Goal: Task Accomplishment & Management: Complete application form

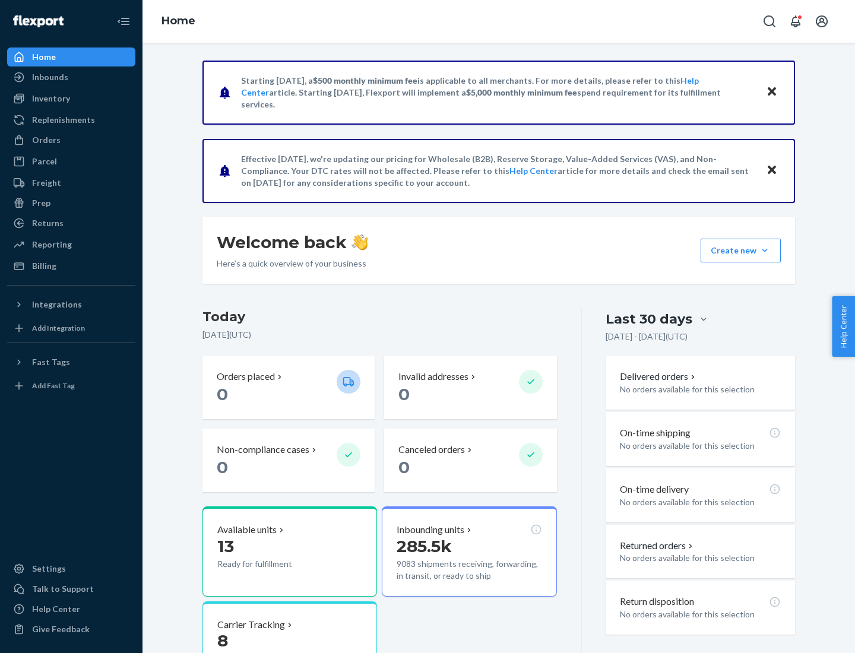
click at [765, 251] on button "Create new Create new inbound Create new order Create new product" at bounding box center [741, 251] width 80 height 24
click at [71, 77] on div "Inbounds" at bounding box center [71, 77] width 126 height 17
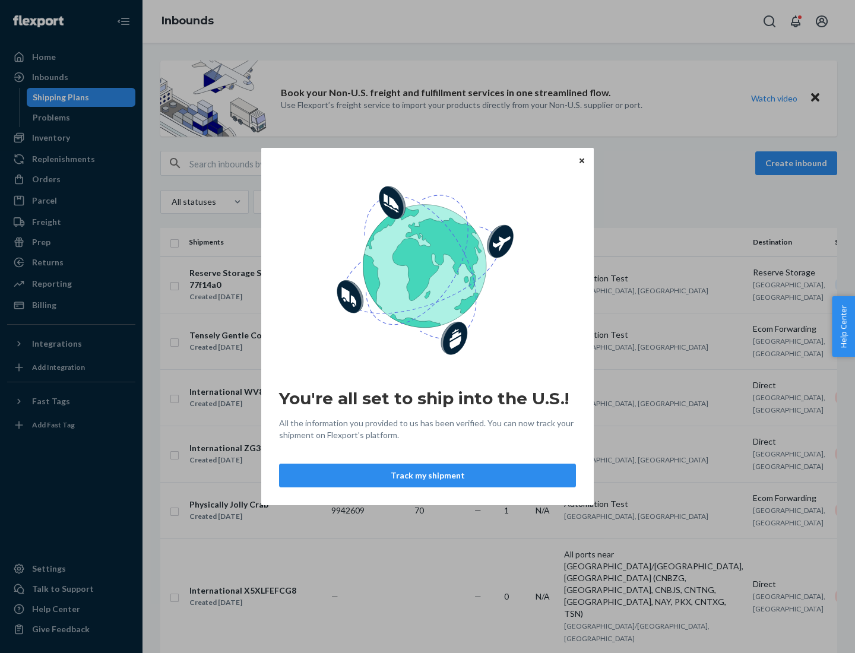
click at [427, 476] on button "Track my shipment" at bounding box center [427, 476] width 297 height 24
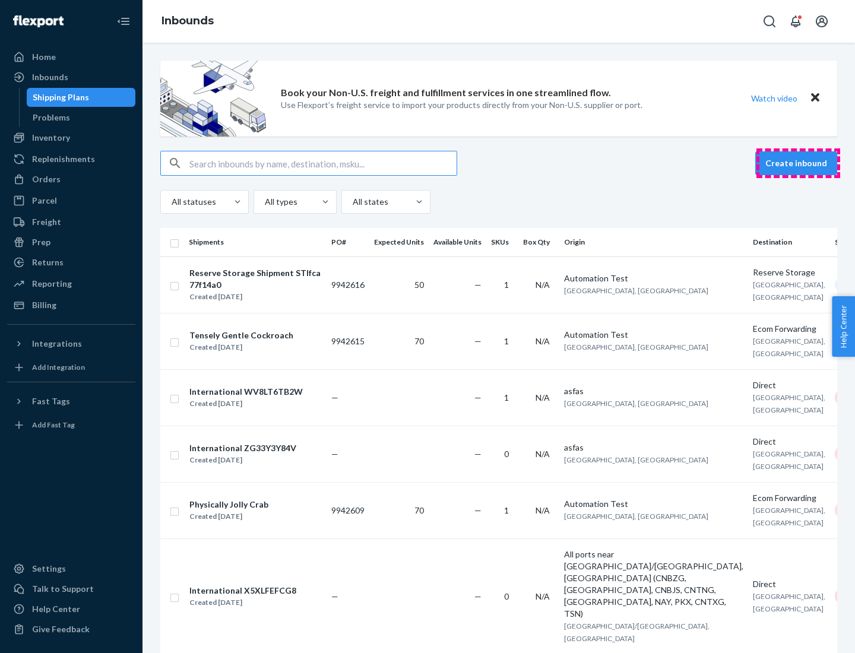
click at [798, 163] on button "Create inbound" at bounding box center [796, 163] width 82 height 24
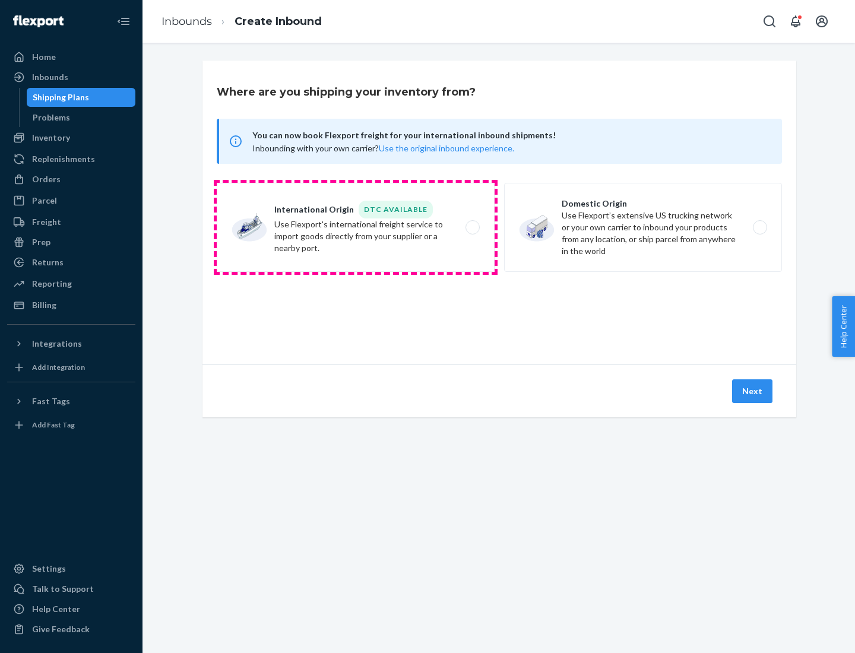
click at [356, 227] on label "International Origin DTC Available Use Flexport's international freight service…" at bounding box center [356, 227] width 278 height 89
click at [472, 227] on input "International Origin DTC Available Use Flexport's international freight service…" at bounding box center [476, 228] width 8 height 8
radio input "true"
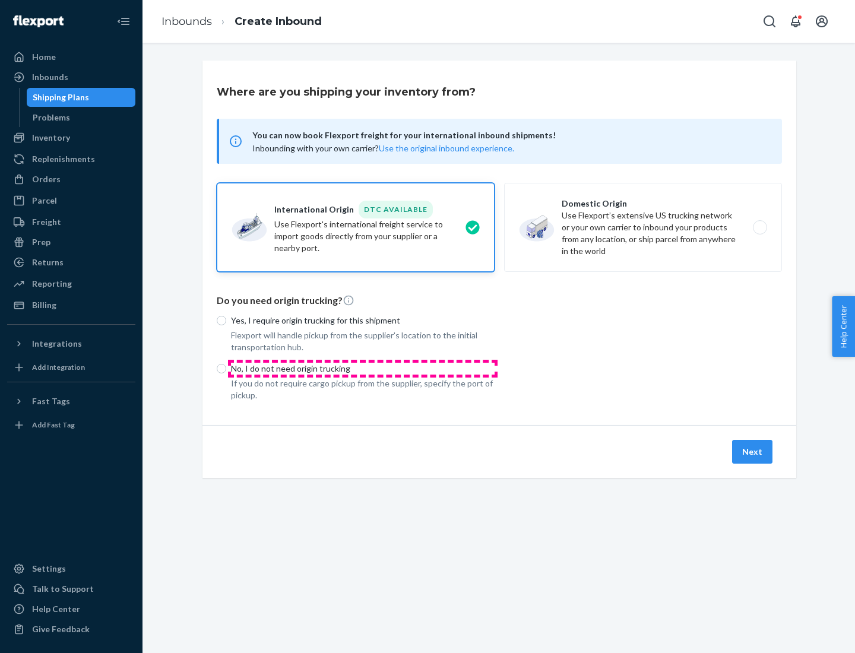
click at [363, 368] on p "No, I do not need origin trucking" at bounding box center [363, 369] width 264 height 12
click at [226, 368] on input "No, I do not need origin trucking" at bounding box center [221, 368] width 9 height 9
radio input "true"
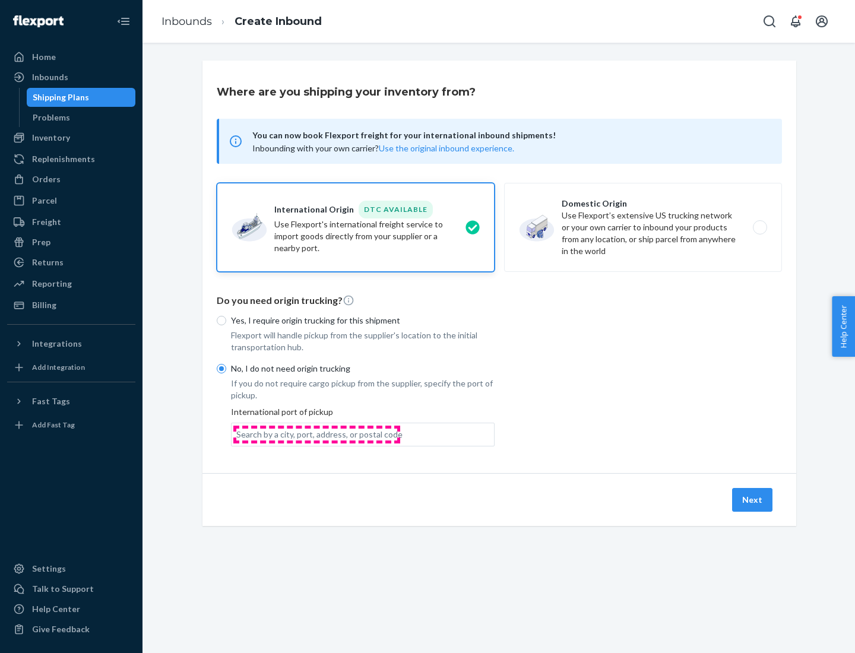
click at [316, 434] on div "Search by a city, port, address, or postal code" at bounding box center [319, 435] width 166 height 12
click at [237, 434] on input "Search by a city, port, address, or postal code" at bounding box center [236, 435] width 1 height 12
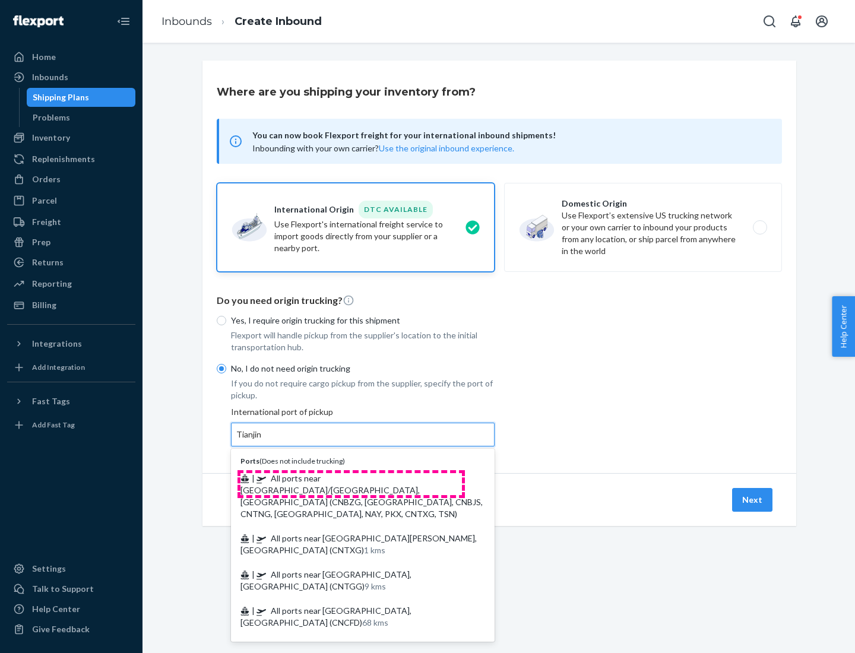
click at [351, 478] on span "| All ports near [GEOGRAPHIC_DATA]/[GEOGRAPHIC_DATA], [GEOGRAPHIC_DATA] (CNBZG,…" at bounding box center [361, 496] width 242 height 46
click at [262, 441] on input "Tianjin" at bounding box center [249, 435] width 26 height 12
type input "All ports near [GEOGRAPHIC_DATA]/[GEOGRAPHIC_DATA], [GEOGRAPHIC_DATA] (CNBZG, […"
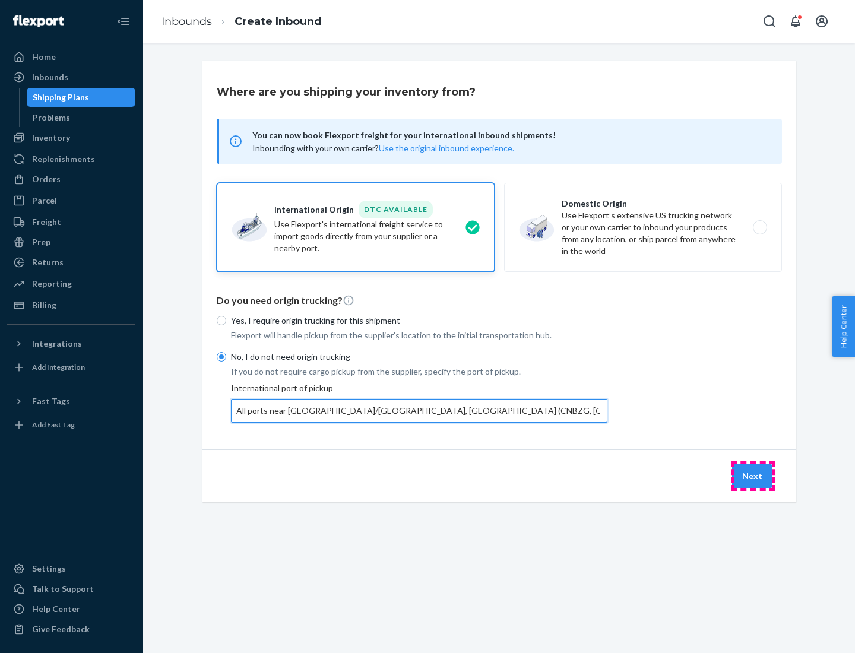
click at [753, 476] on button "Next" at bounding box center [752, 476] width 40 height 24
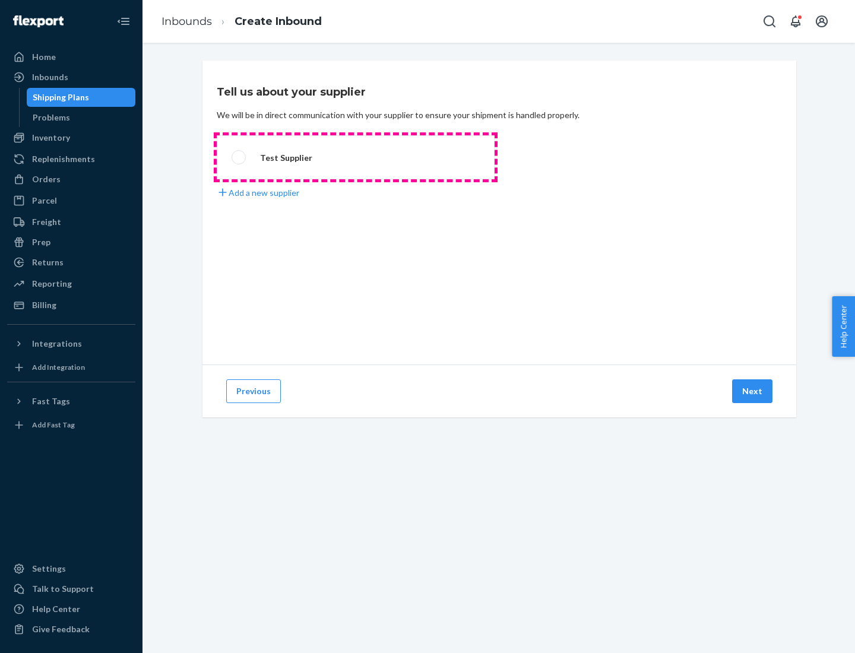
click at [356, 157] on label "Test Supplier" at bounding box center [356, 157] width 278 height 44
click at [239, 157] on input "Test Supplier" at bounding box center [236, 158] width 8 height 8
radio input "true"
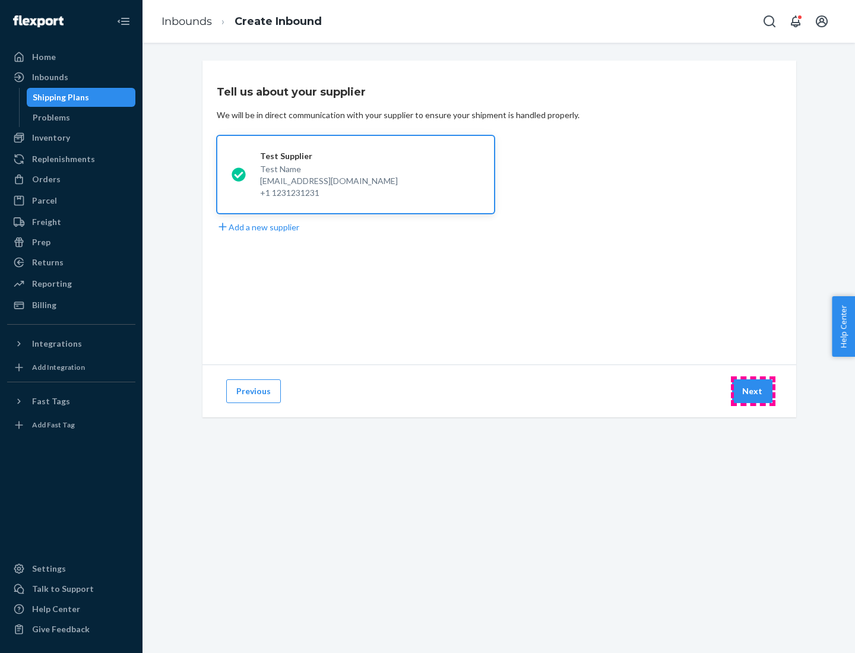
click at [753, 391] on button "Next" at bounding box center [752, 391] width 40 height 24
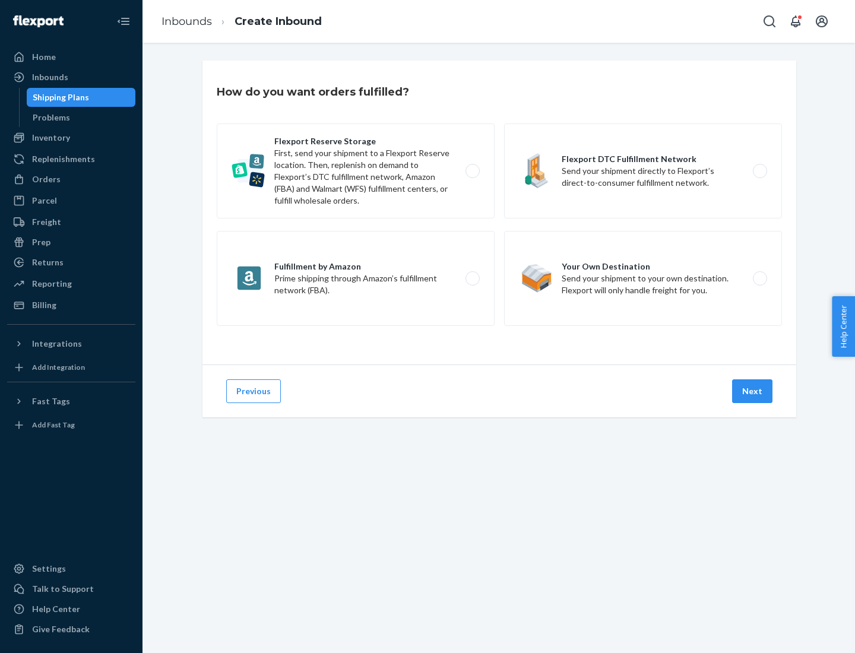
click at [356, 171] on label "Flexport Reserve Storage First, send your shipment to a Flexport Reserve locati…" at bounding box center [356, 170] width 278 height 95
click at [472, 171] on input "Flexport Reserve Storage First, send your shipment to a Flexport Reserve locati…" at bounding box center [476, 171] width 8 height 8
radio input "true"
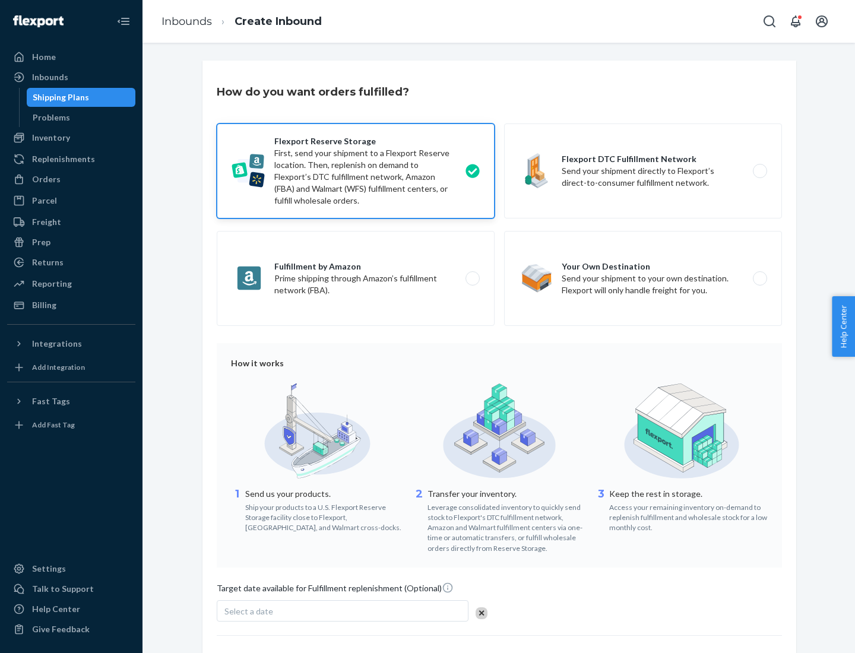
scroll to position [97, 0]
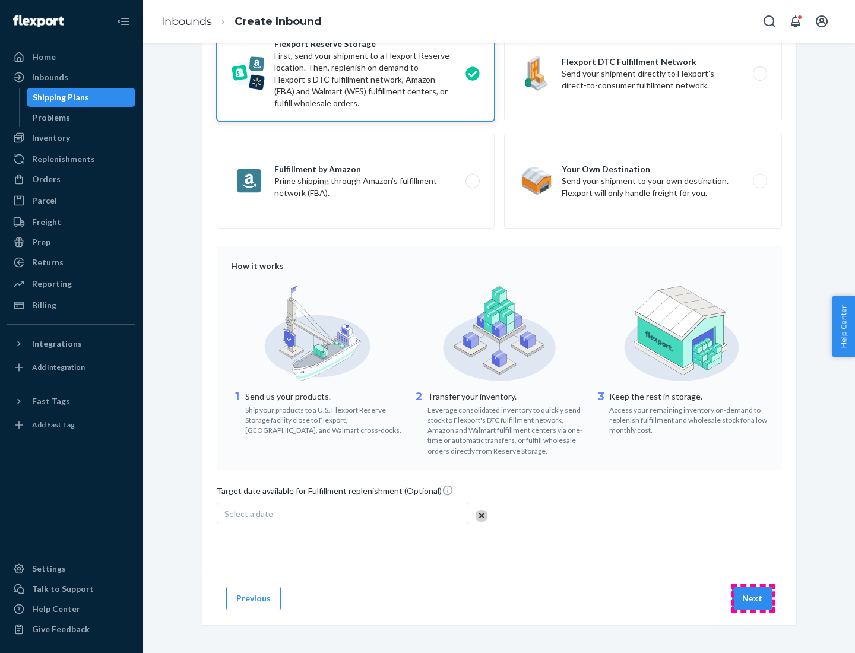
click at [753, 598] on button "Next" at bounding box center [752, 599] width 40 height 24
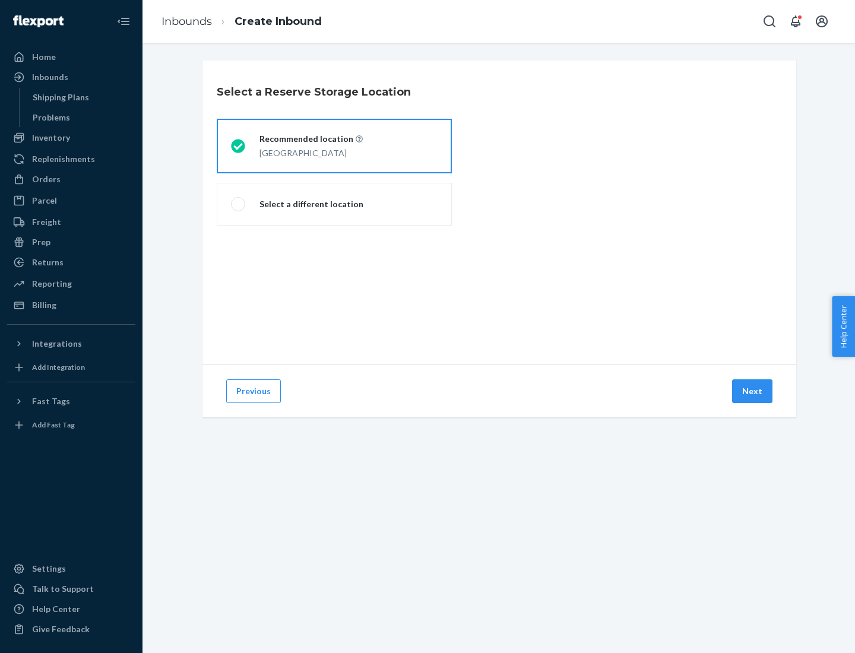
click at [334, 146] on div "[GEOGRAPHIC_DATA]" at bounding box center [310, 152] width 103 height 14
click at [239, 146] on input "Recommended location [GEOGRAPHIC_DATA]" at bounding box center [235, 146] width 8 height 8
click at [753, 391] on button "Next" at bounding box center [752, 391] width 40 height 24
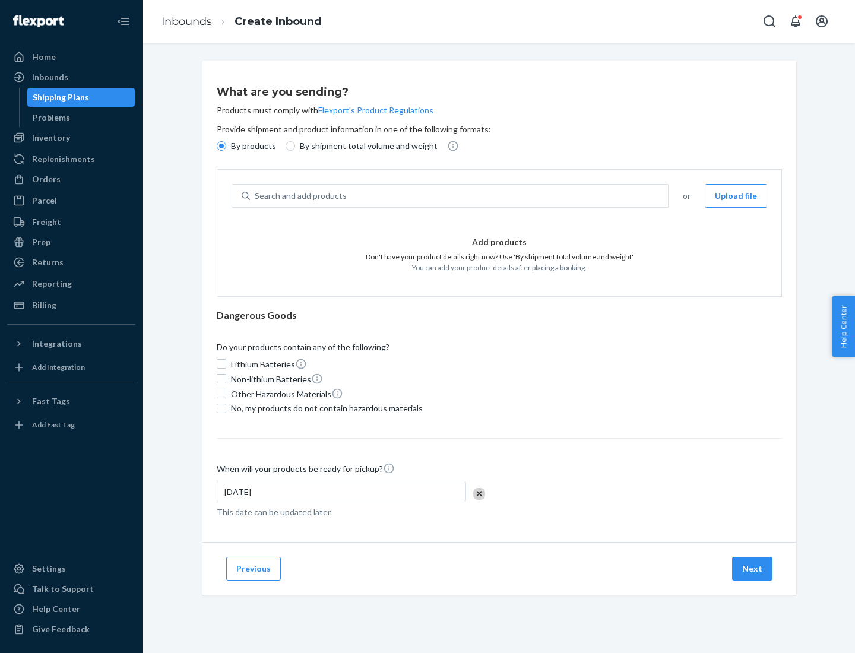
click at [460, 196] on div "Search and add products" at bounding box center [459, 195] width 418 height 21
click at [256, 196] on input "Search and add products" at bounding box center [255, 196] width 1 height 12
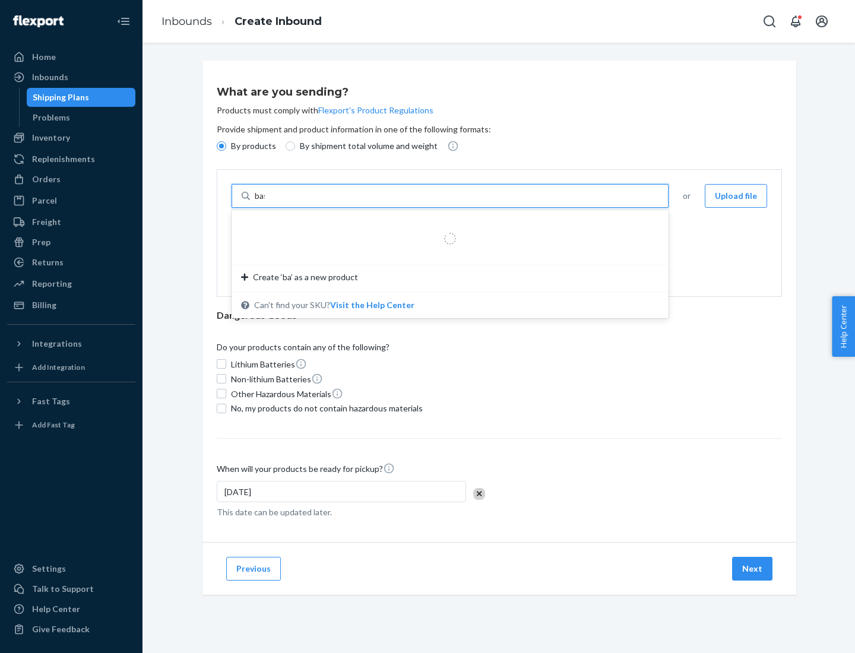
type input "basic"
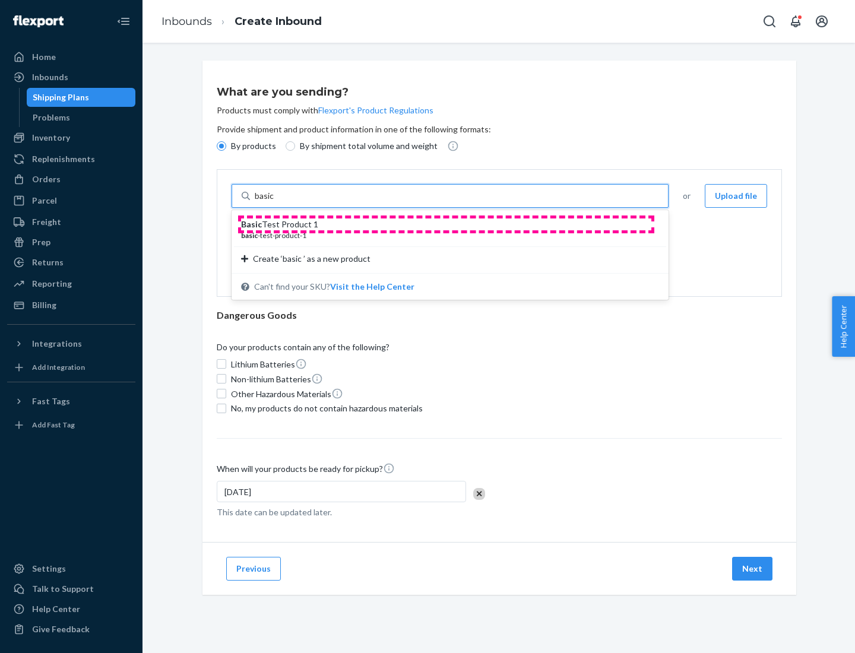
click at [446, 224] on div "Basic Test Product 1" at bounding box center [445, 224] width 408 height 12
click at [276, 202] on input "basic" at bounding box center [265, 196] width 21 height 12
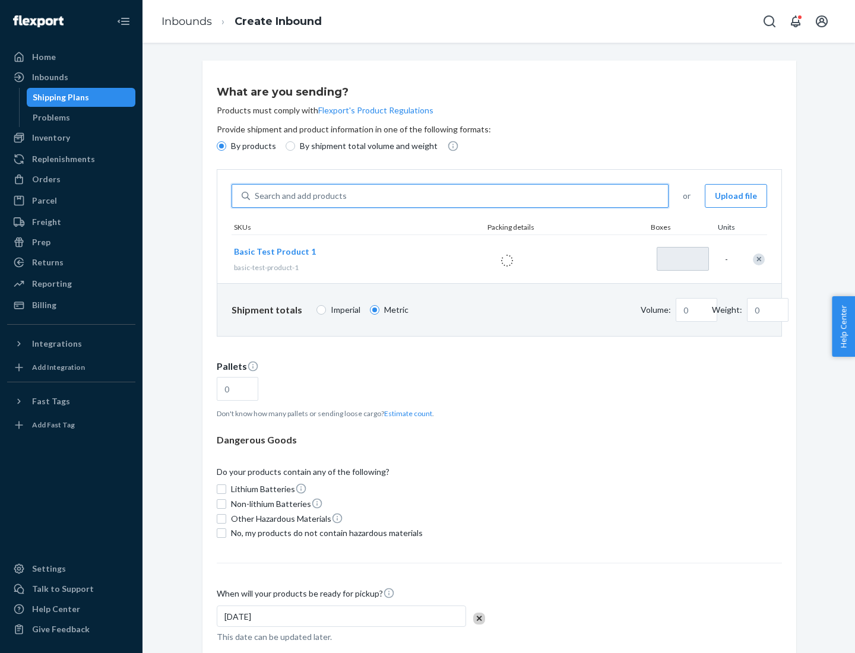
type input "1"
type input "1.09"
type input "3.27"
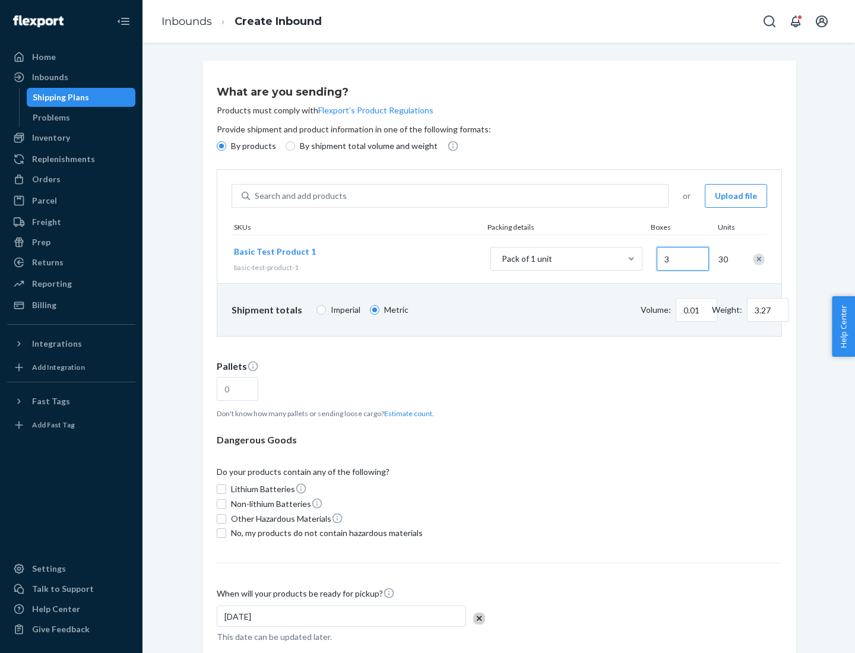
type input "30"
type input "0.07"
type input "326.59"
type input "3000"
type input "0.68"
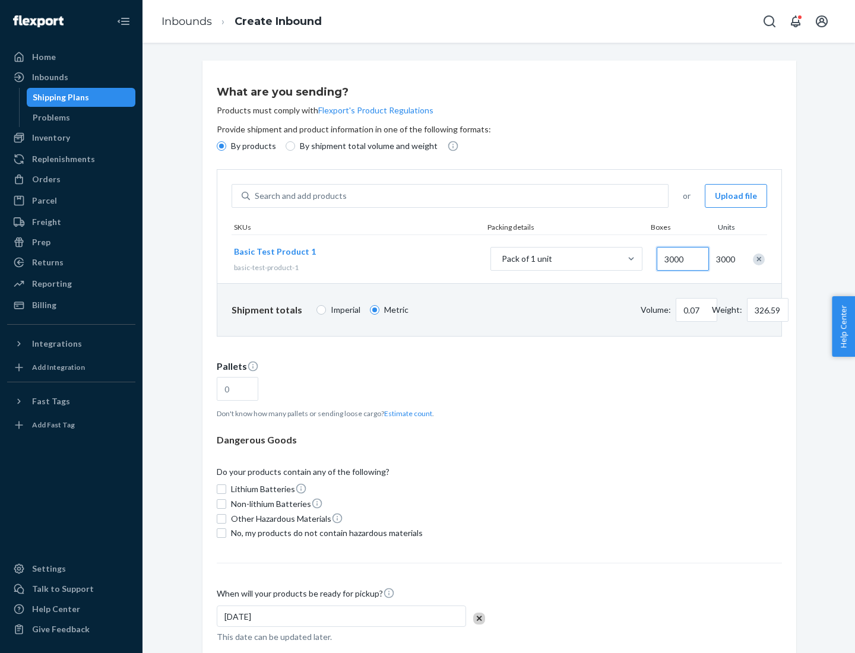
type input "3265.86"
type input "1.09"
type input "1"
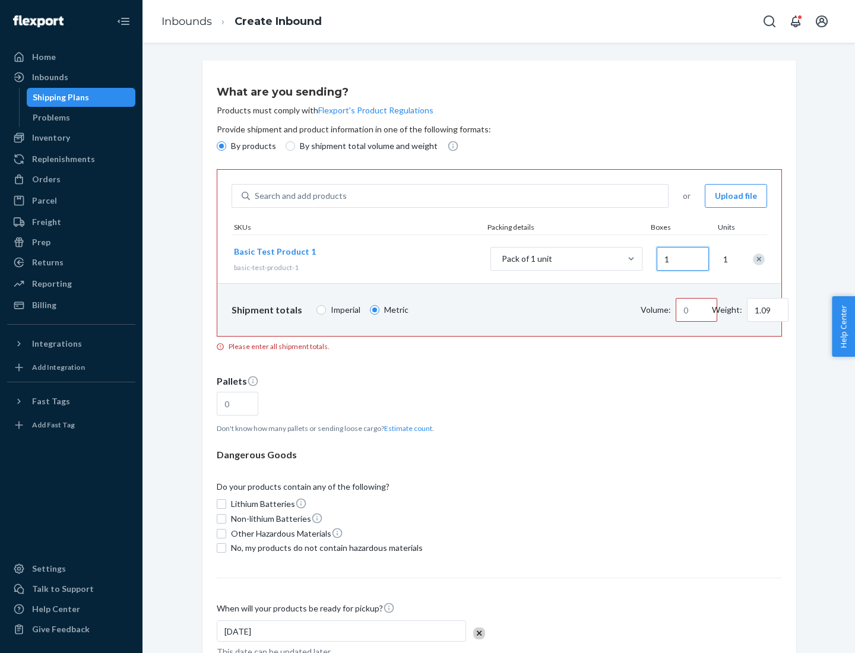
type input "10.89"
type input "10"
type input "0.02"
type input "108.86"
type input "100"
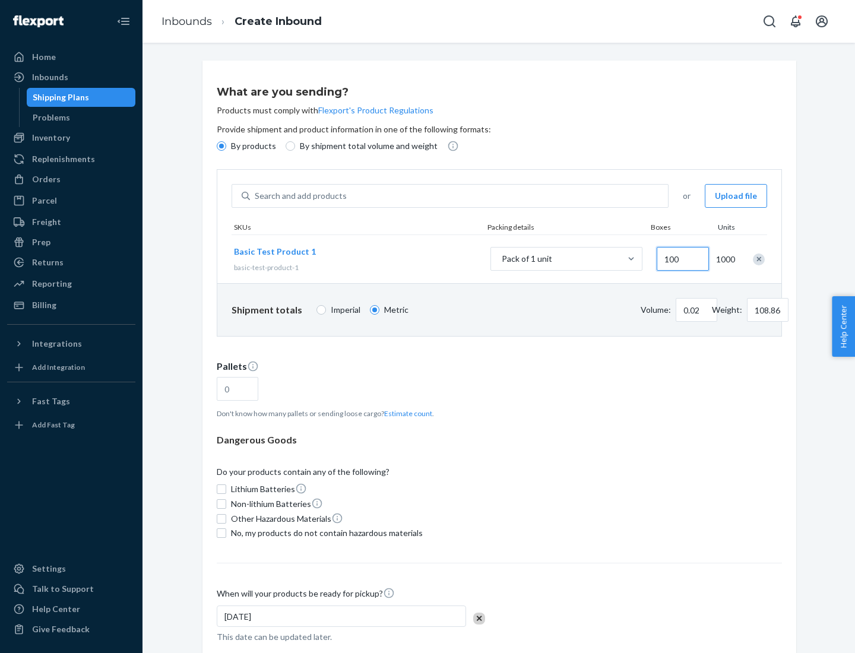
type input "0.23"
type input "1088.62"
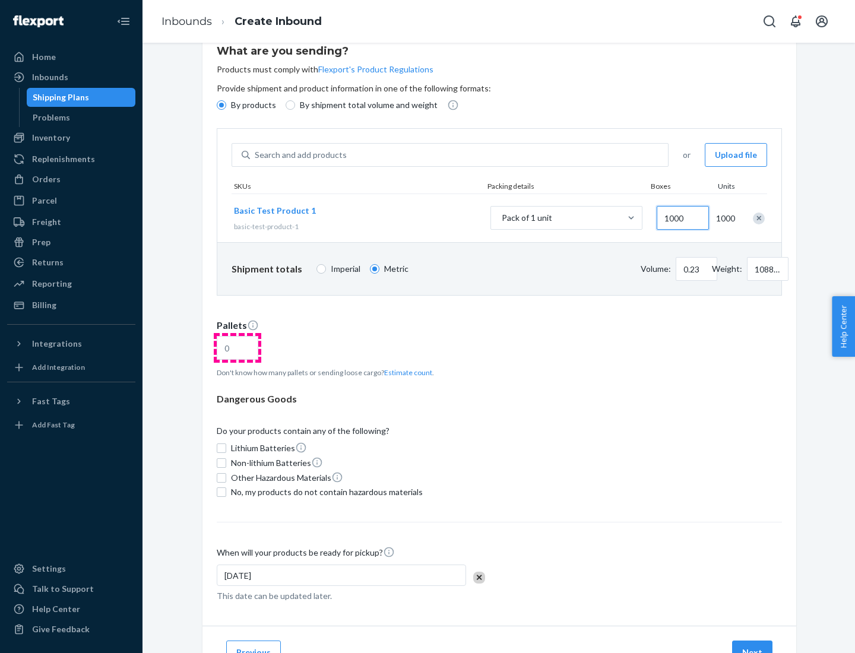
type input "1000"
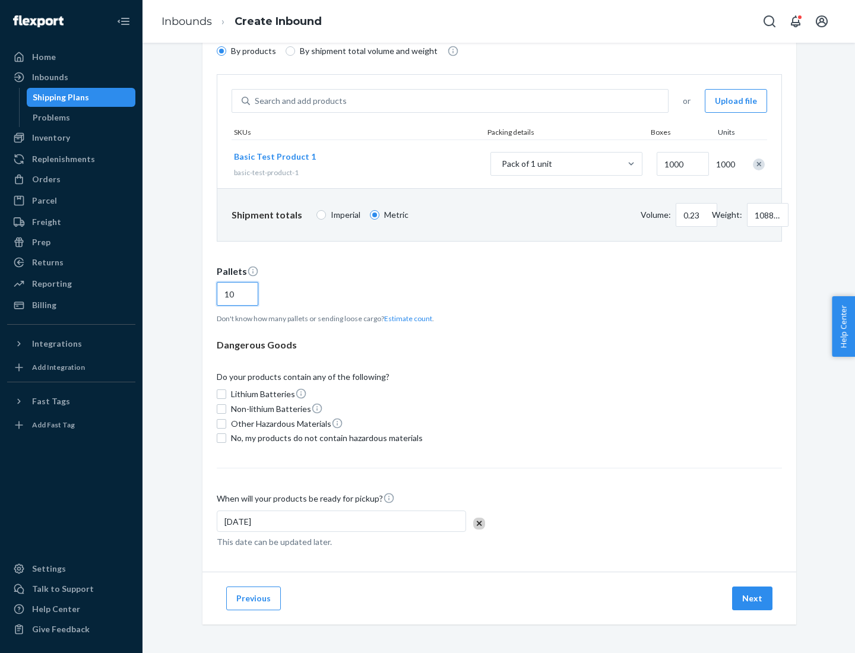
type input "10"
click at [325, 438] on span "No, my products do not contain hazardous materials" at bounding box center [327, 438] width 192 height 12
click at [226, 438] on input "No, my products do not contain hazardous materials" at bounding box center [221, 437] width 9 height 9
checkbox input "true"
click at [753, 598] on button "Next" at bounding box center [752, 599] width 40 height 24
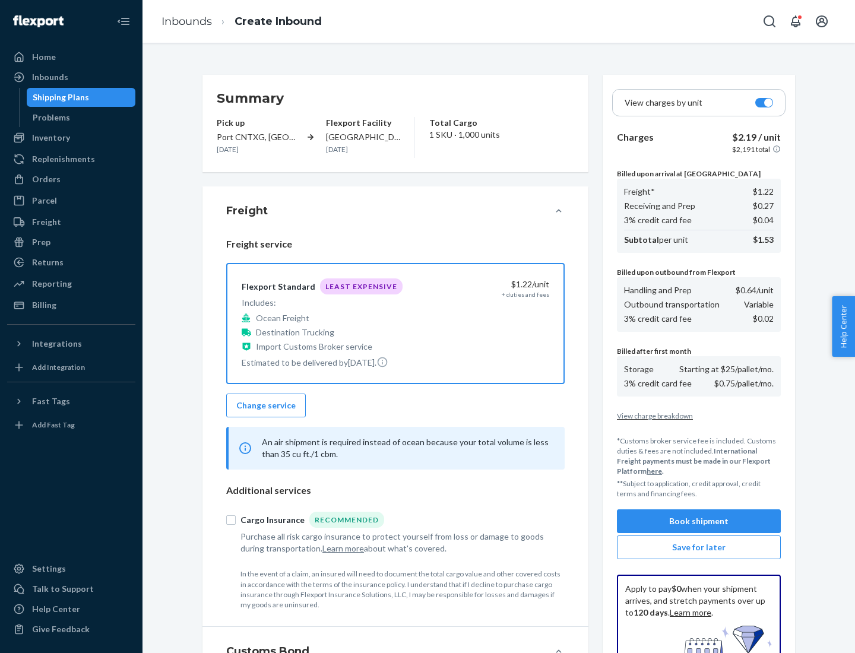
scroll to position [173, 0]
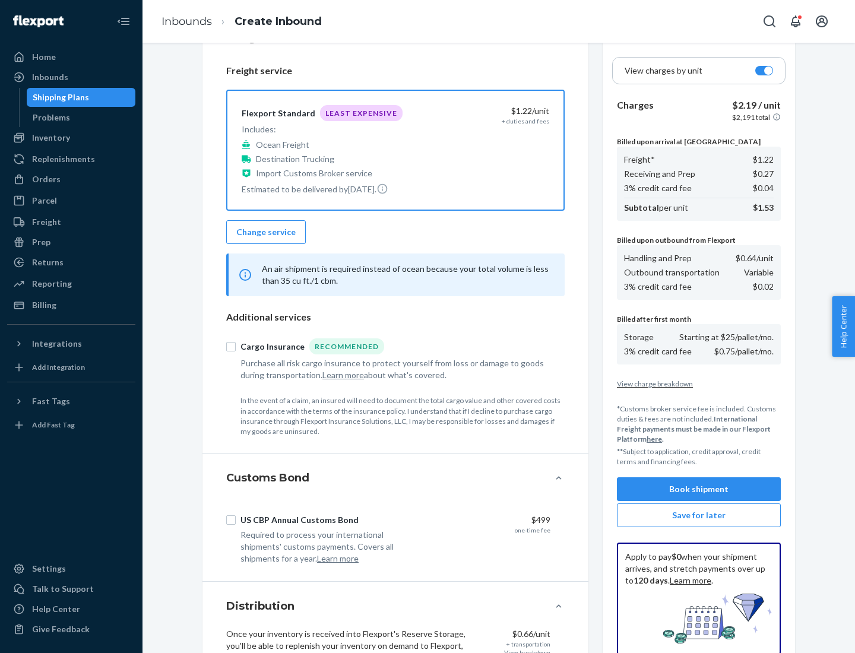
click at [699, 489] on button "Book shipment" at bounding box center [699, 489] width 164 height 24
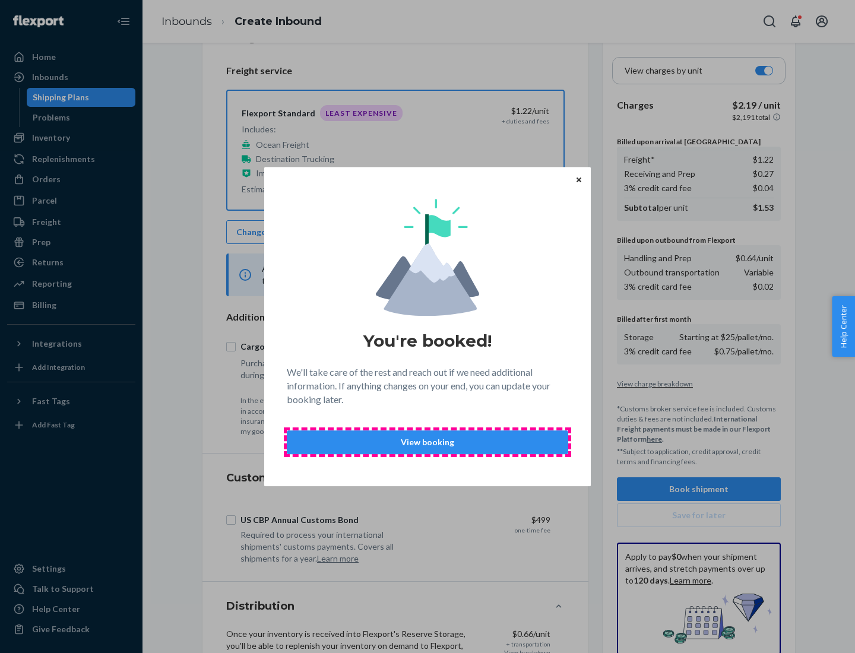
click at [427, 442] on p "View booking" at bounding box center [427, 442] width 261 height 12
